Goal: Information Seeking & Learning: Stay updated

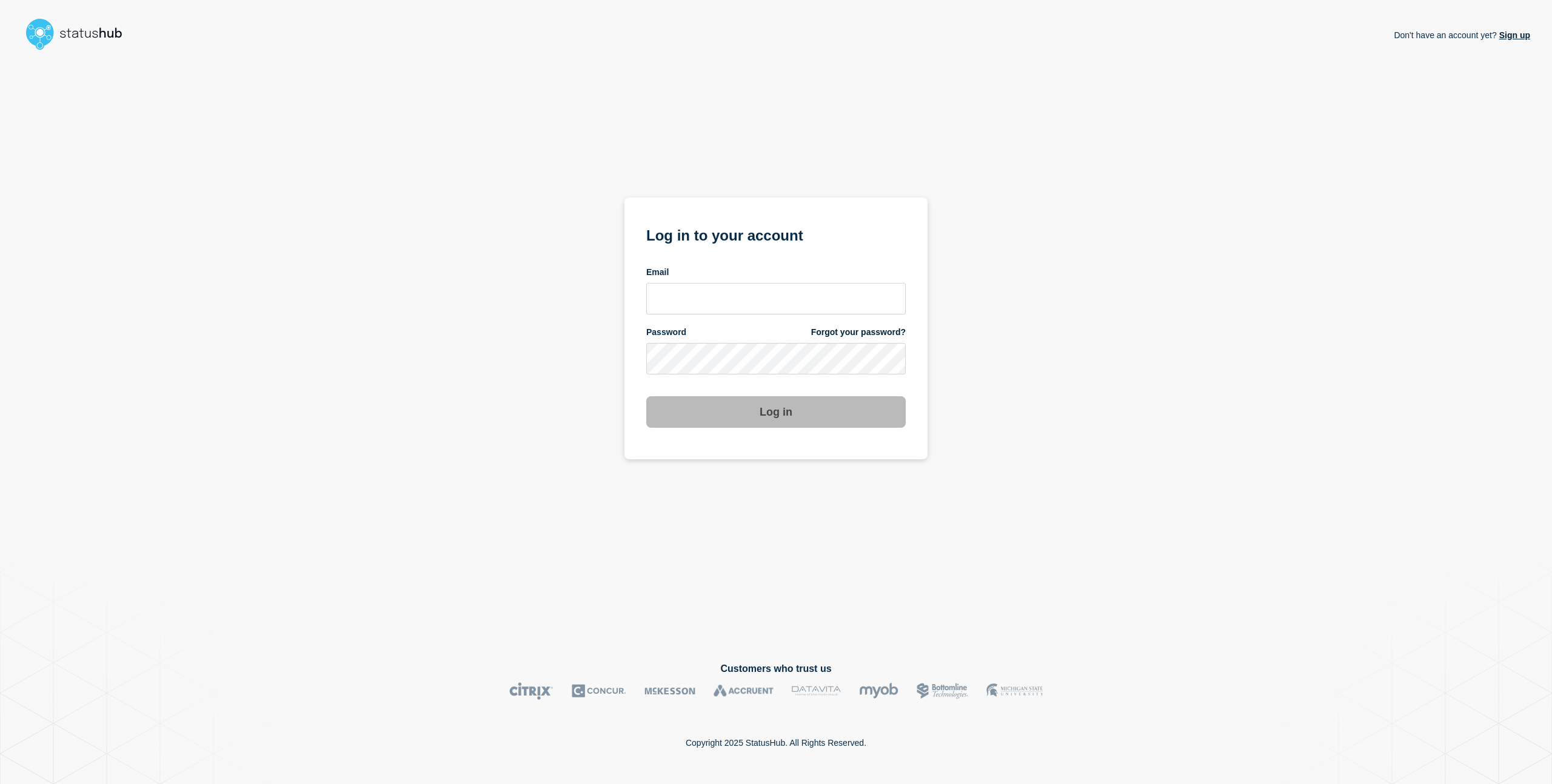
type input "charlo.avendanio@catonetworks.com"
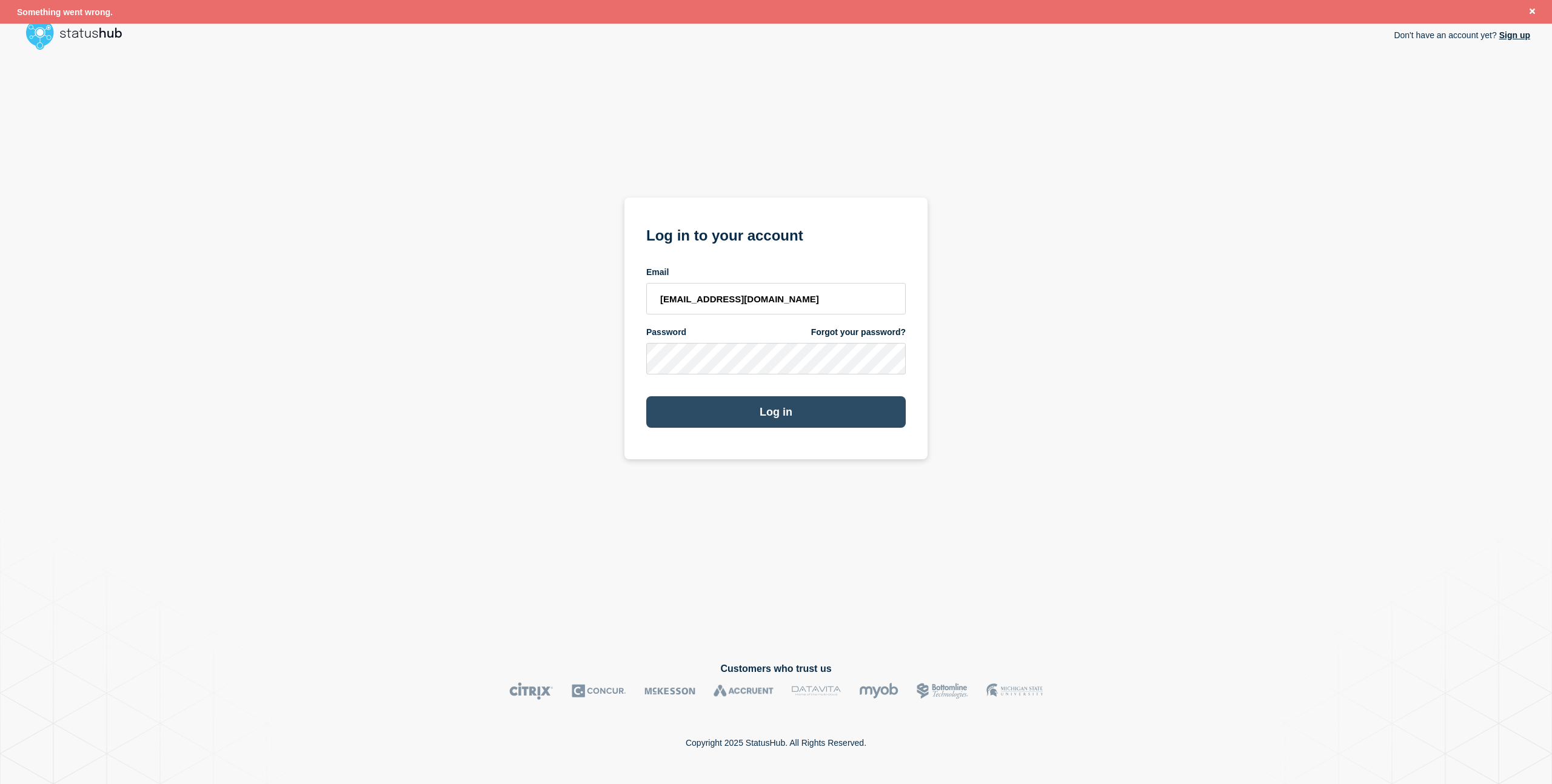
click at [772, 410] on button "Log in" at bounding box center [776, 412] width 260 height 32
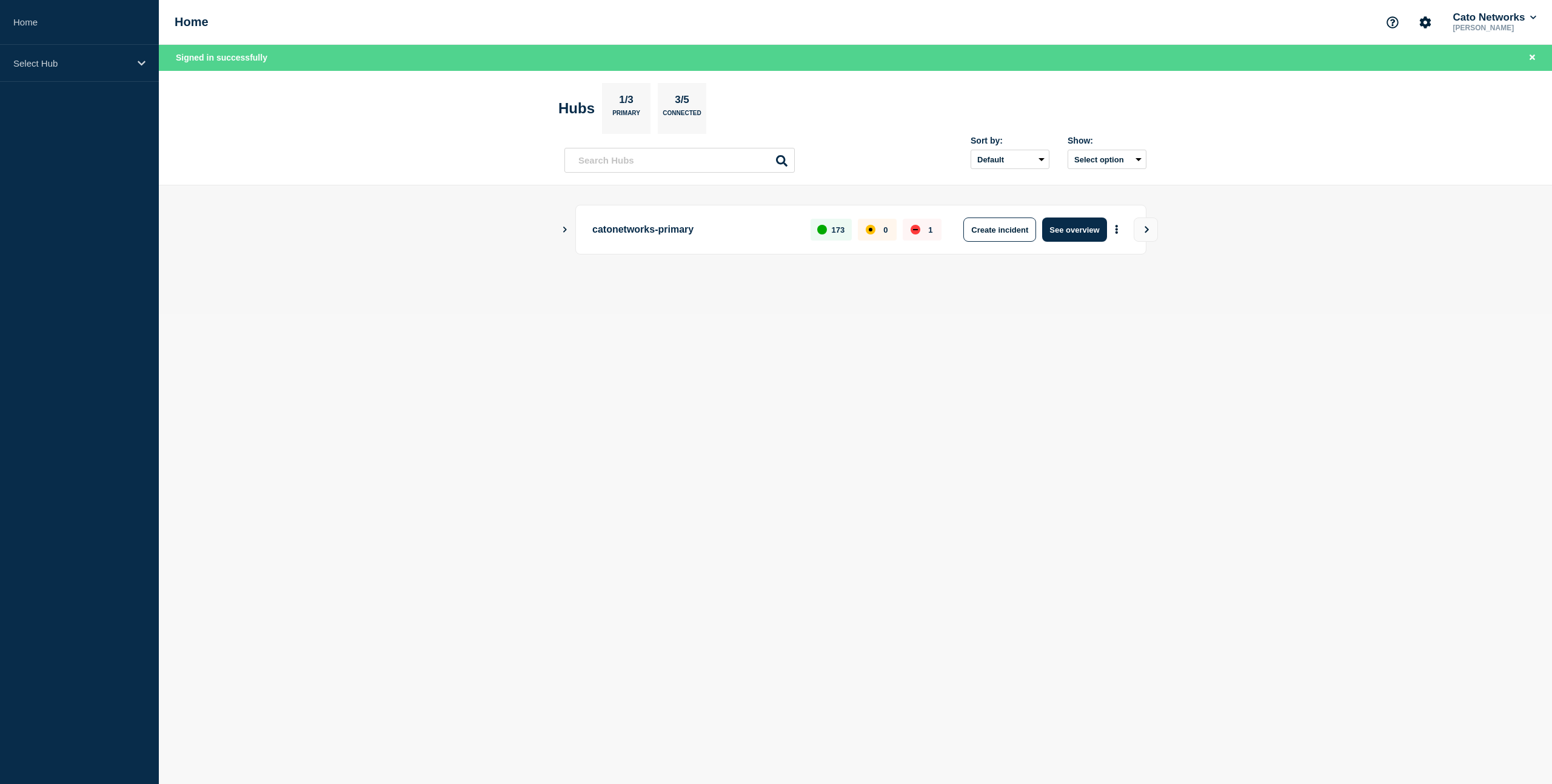
click at [563, 227] on icon "Show Connected Hubs" at bounding box center [565, 229] width 8 height 6
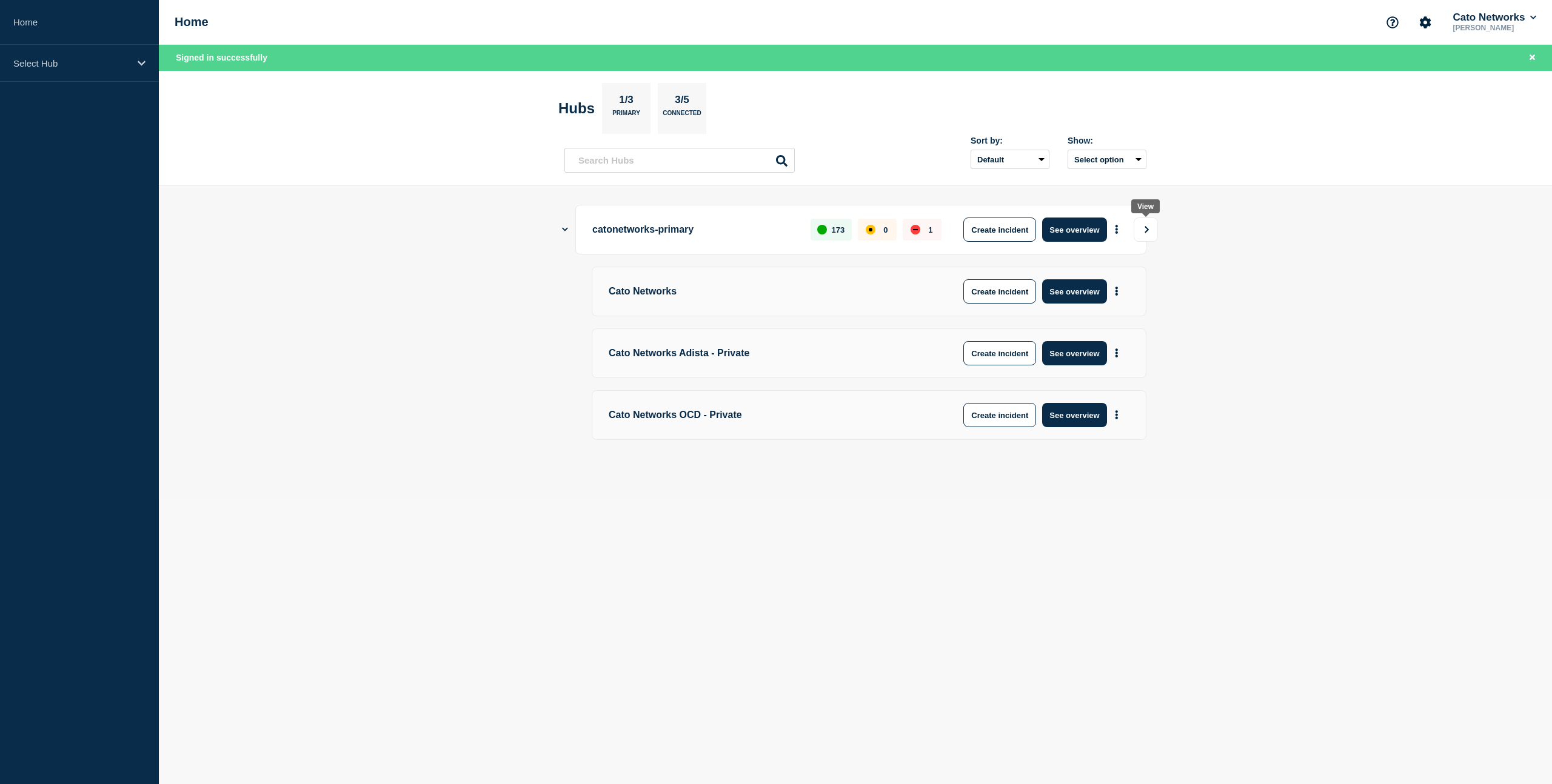
click at [1138, 228] on button "View" at bounding box center [1145, 229] width 24 height 24
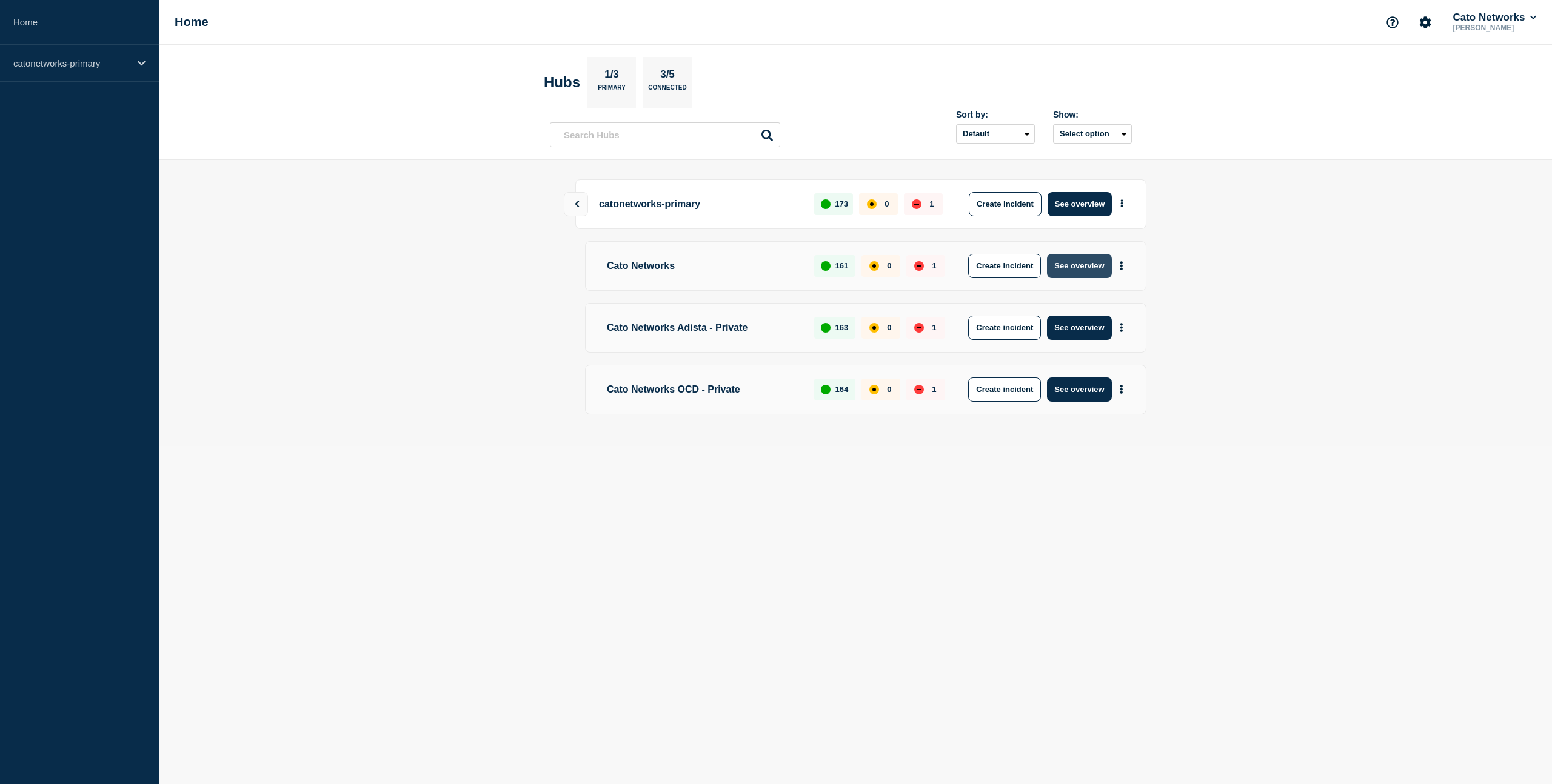
click at [1081, 265] on button "See overview" at bounding box center [1079, 266] width 65 height 24
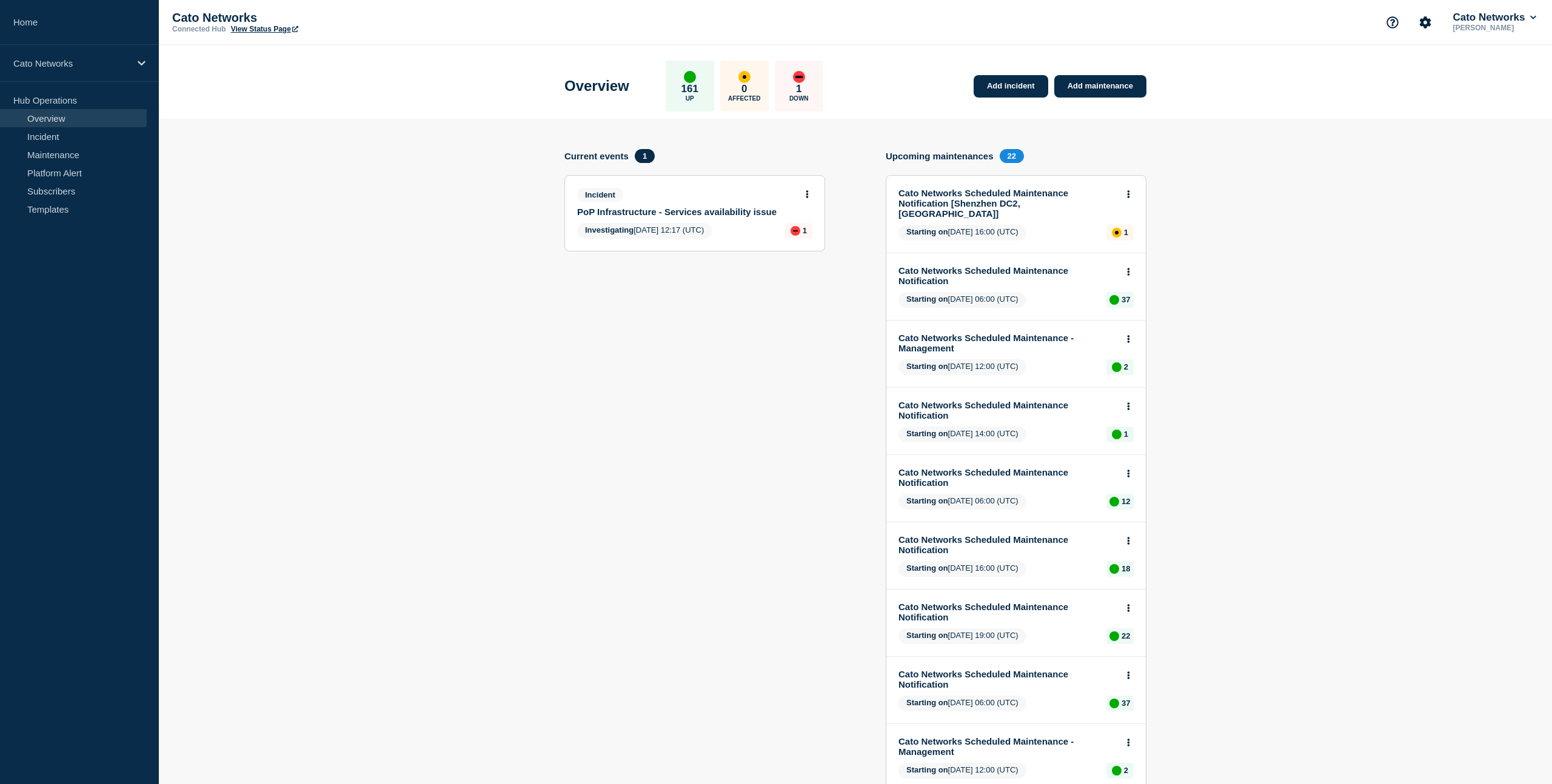
click at [683, 215] on link "PoP Infrastructure - Services availability issue" at bounding box center [686, 212] width 219 height 10
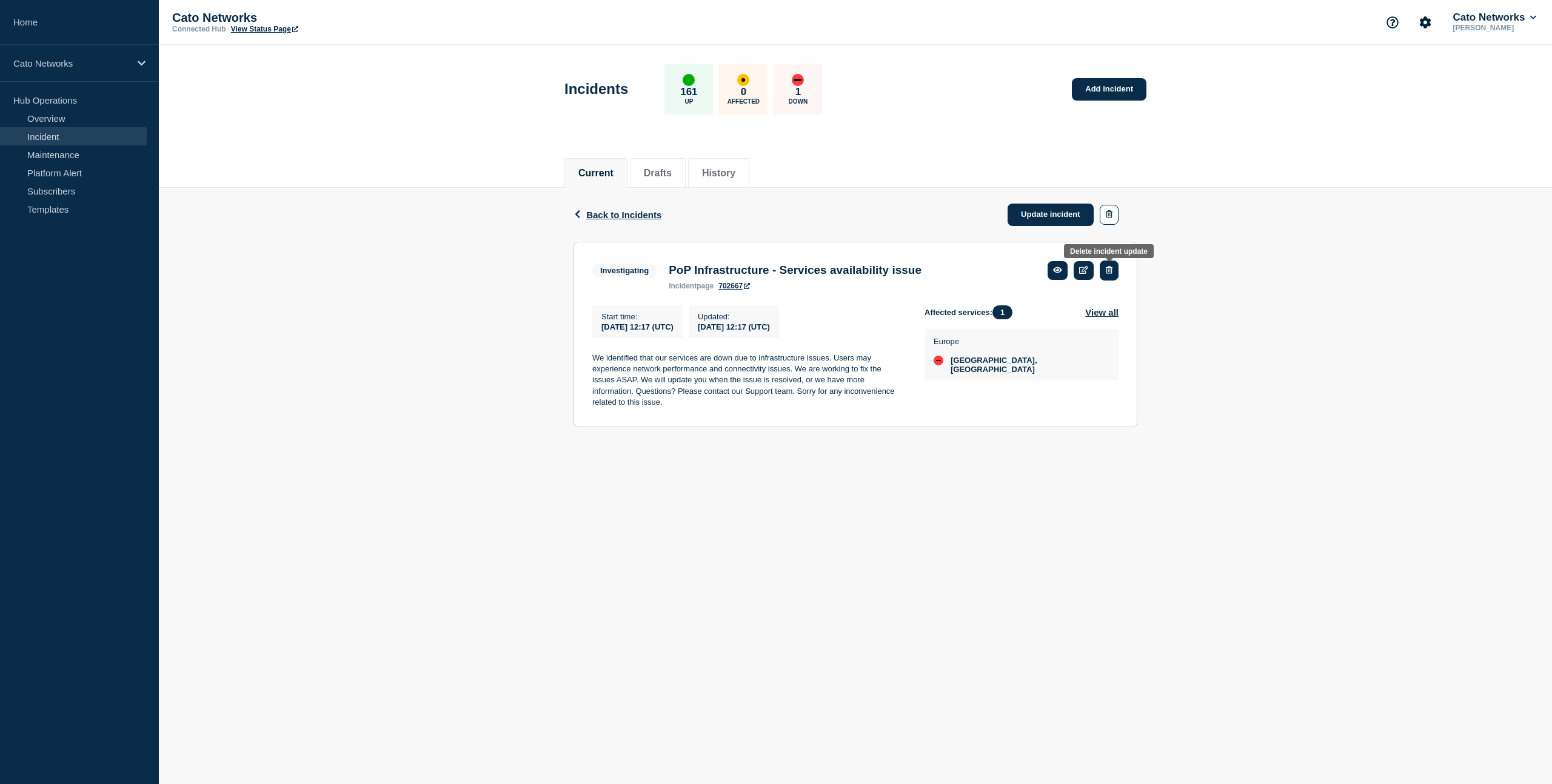
click at [1108, 273] on icon "button" at bounding box center [1108, 270] width 6 height 8
